Goal: Complete application form

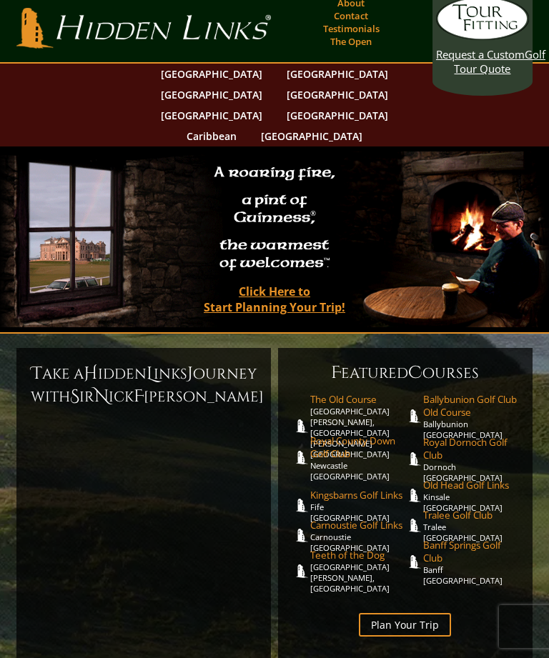
scroll to position [6, 0]
click at [285, 279] on link "Click Here to Start Planning Your Trip!" at bounding box center [274, 299] width 170 height 41
click at [315, 279] on link "Click Here to Start Planning Your Trip!" at bounding box center [274, 299] width 170 height 41
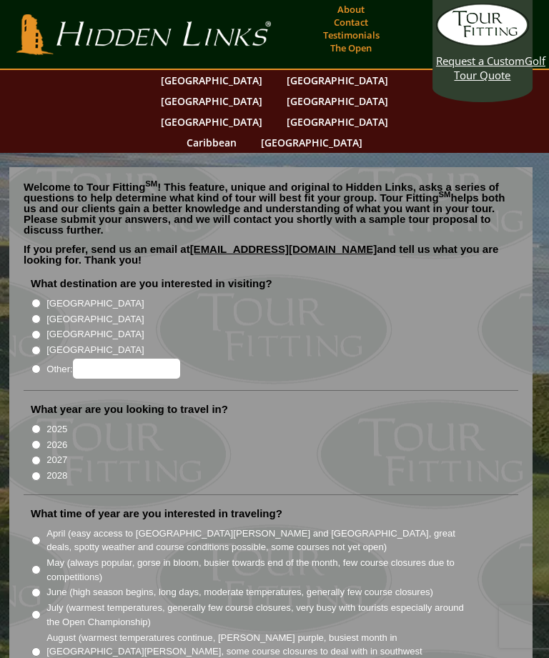
click at [33, 314] on input "[GEOGRAPHIC_DATA]" at bounding box center [35, 318] width 9 height 9
radio input "true"
click at [33, 456] on input "2027" at bounding box center [35, 460] width 9 height 9
radio input "true"
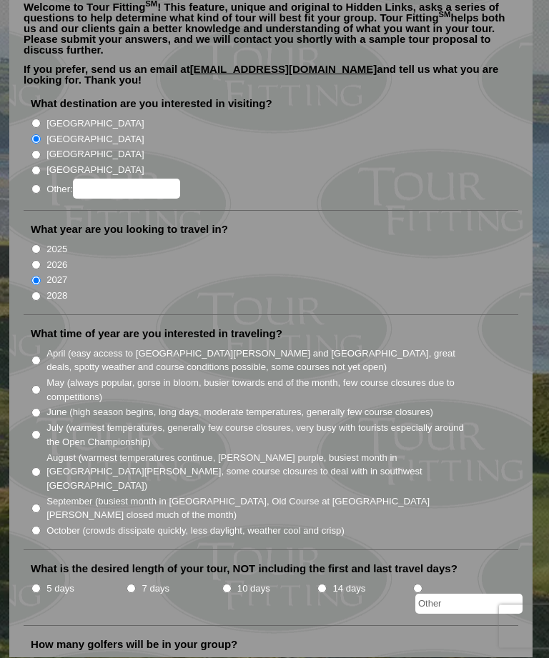
scroll to position [182, 0]
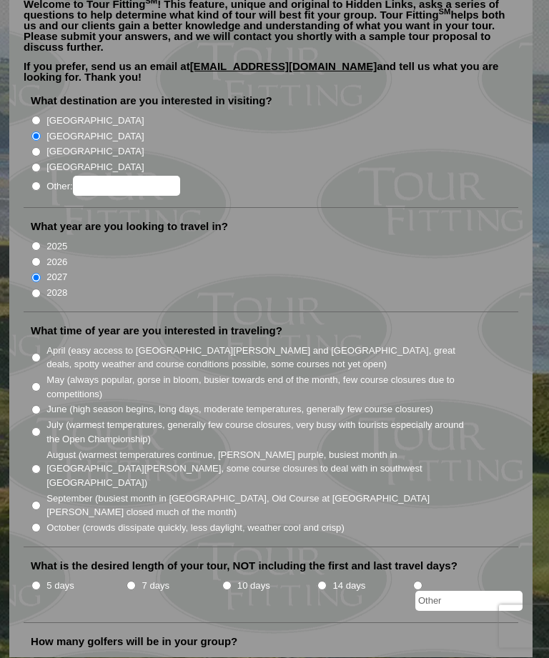
click at [41, 428] on input "July (warmest temperatures, generally few course closures, very busy with touri…" at bounding box center [35, 432] width 9 height 9
radio input "true"
click at [38, 465] on input "August (warmest temperatures continue, heather bright purple, busiest month in …" at bounding box center [35, 469] width 9 height 9
radio input "true"
click at [34, 372] on li "May (always popular, gorse in bloom, busier towards end of the month, few cours…" at bounding box center [277, 386] width 492 height 29
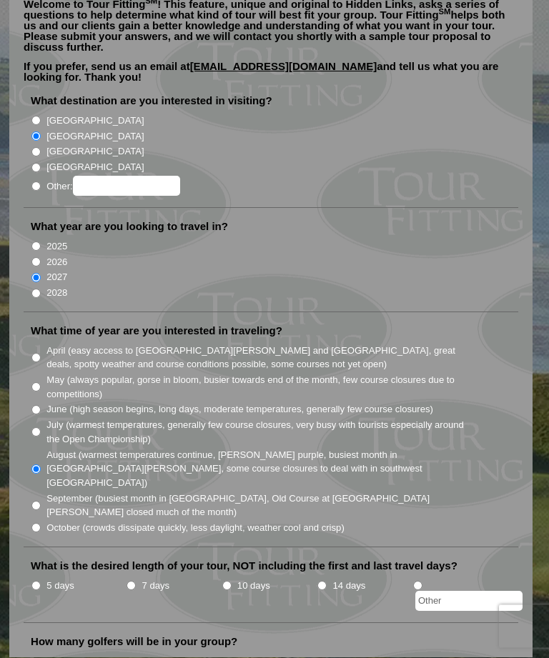
click at [36, 406] on input "June (high season begins, long days, moderate temperatures, generally few cours…" at bounding box center [35, 410] width 9 height 9
radio input "true"
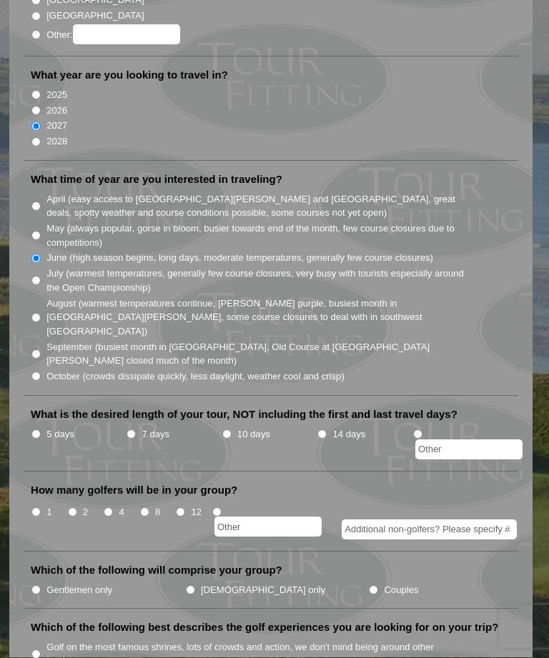
scroll to position [334, 0]
click at [109, 507] on input "4" at bounding box center [108, 511] width 9 height 9
radio input "true"
click at [384, 583] on label "Couples" at bounding box center [401, 590] width 34 height 14
click at [369, 585] on input "Couples" at bounding box center [373, 589] width 9 height 9
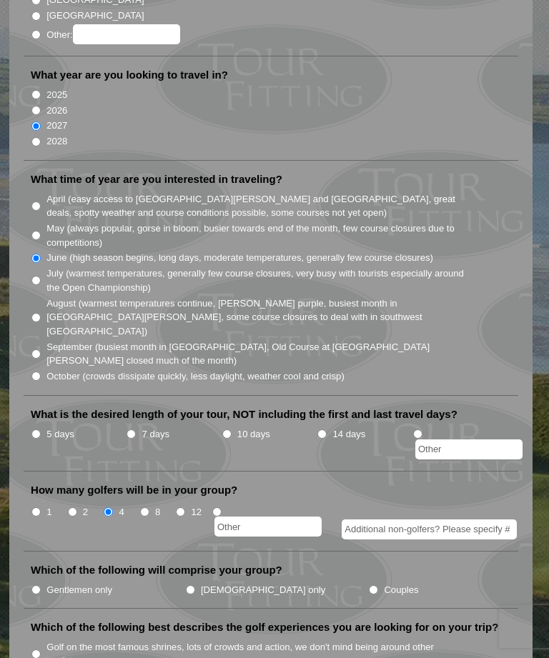
radio input "true"
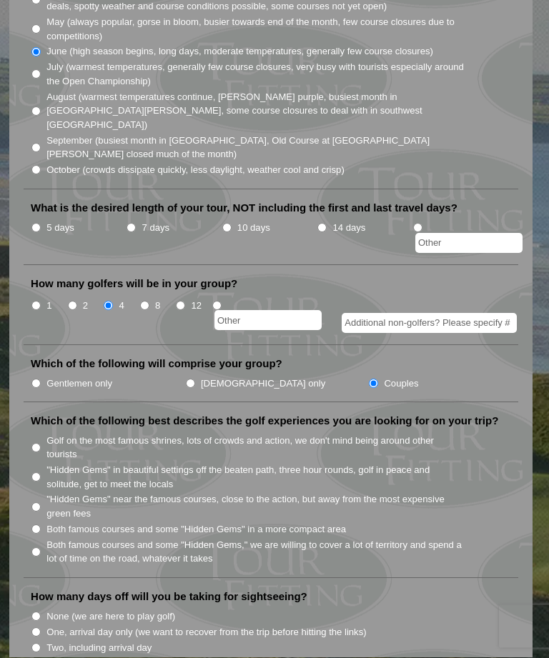
scroll to position [542, 0]
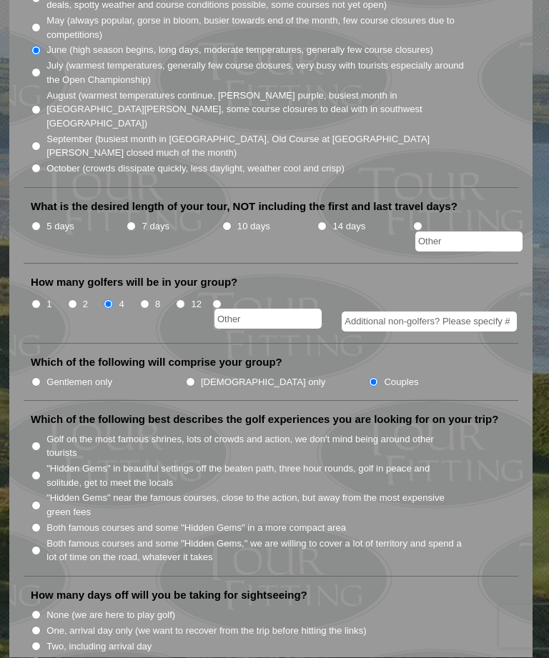
click at [34, 524] on input "Both famous courses and some "Hidden Gems" in a more compact area" at bounding box center [35, 528] width 9 height 9
radio input "true"
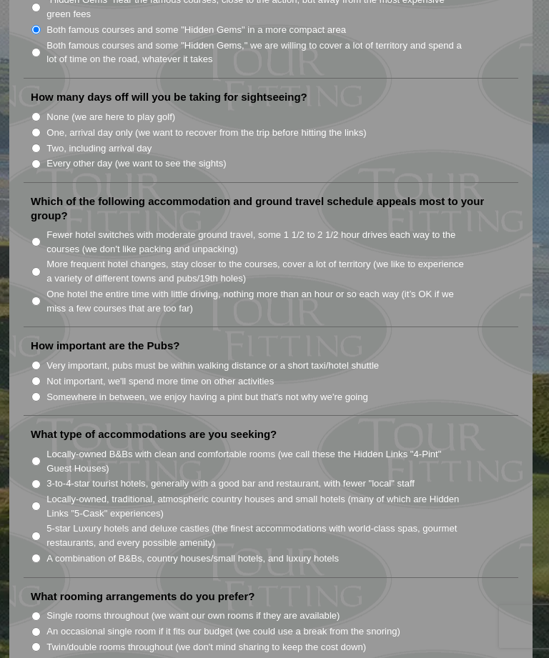
scroll to position [1059, 0]
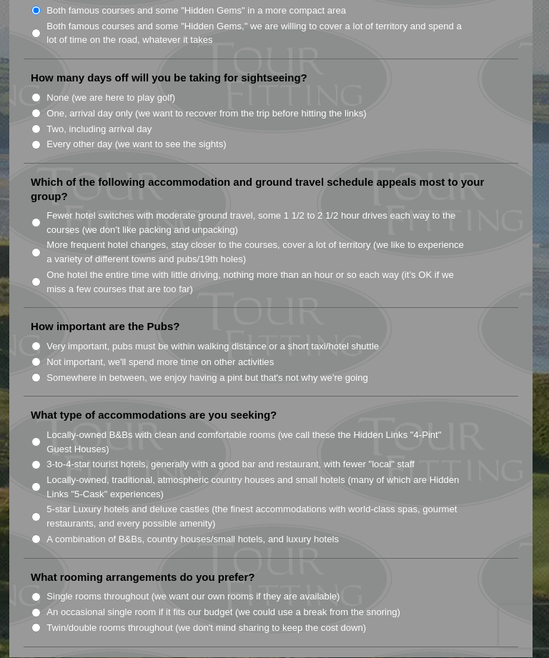
click at [36, 535] on input "A combination of B&Bs, country houses/small hotels, and luxury hotels" at bounding box center [35, 539] width 9 height 9
radio input "true"
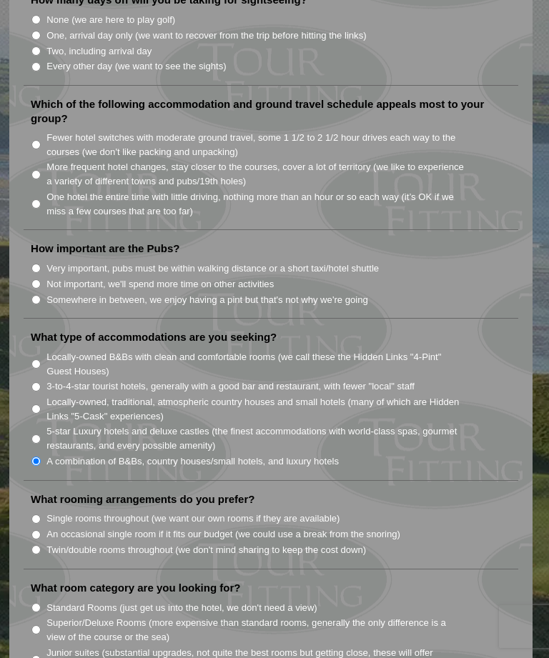
scroll to position [1157, 0]
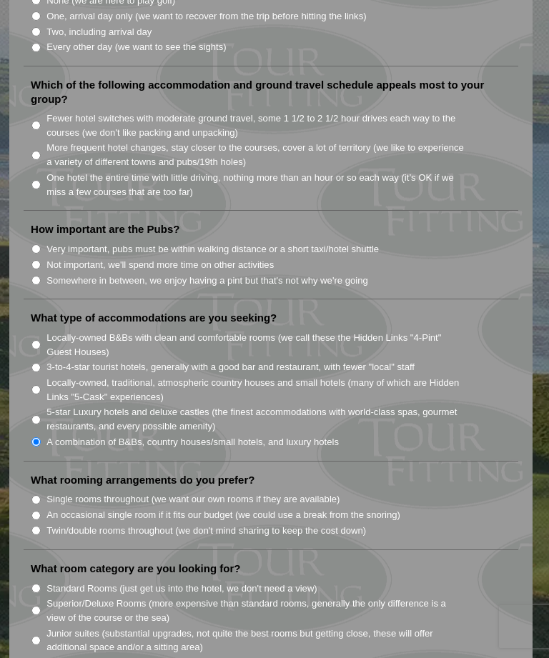
click at [39, 526] on input "Twin/double rooms throughout (we don't mind sharing to keep the cost down)" at bounding box center [35, 530] width 9 height 9
radio input "true"
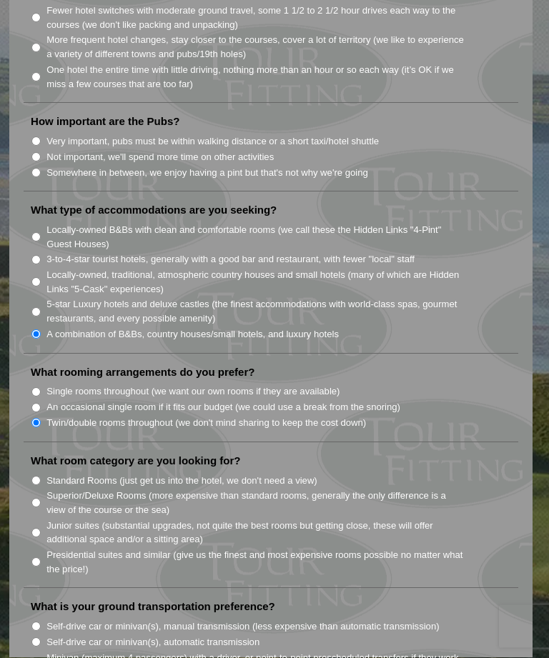
scroll to position [1265, 0]
click at [36, 498] on input "Superior/Deluxe Rooms (more expensive than standard rooms, generally the only d…" at bounding box center [35, 502] width 9 height 9
radio input "true"
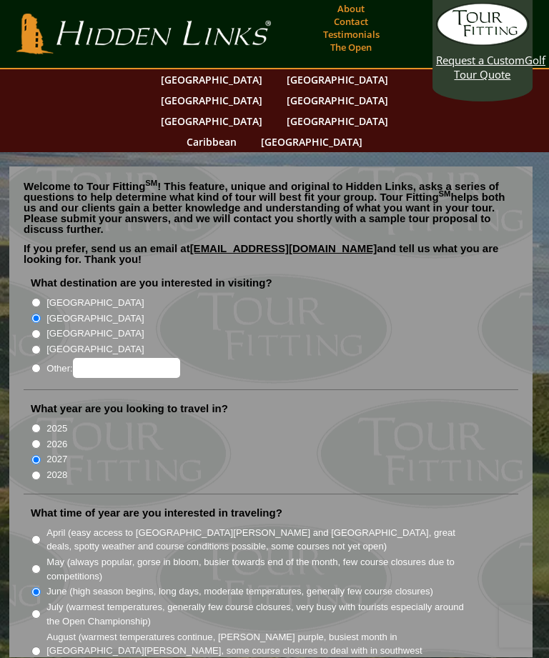
scroll to position [0, 0]
